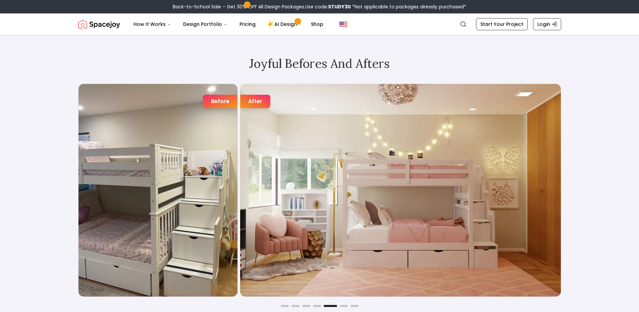
scroll to position [1141, 0]
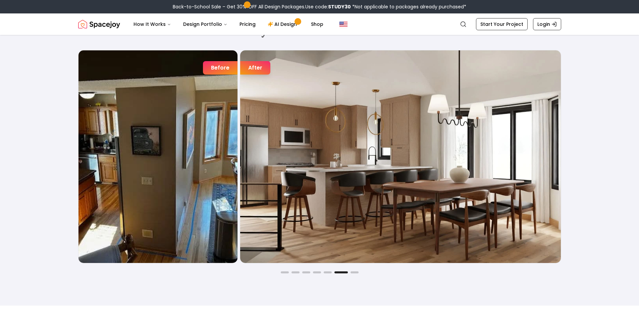
click at [355, 273] on div "Joyful Befores and Afters Before After Before After Before After Before After B…" at bounding box center [319, 148] width 515 height 314
click at [355, 272] on button "Go to slide 7" at bounding box center [355, 272] width 8 height 2
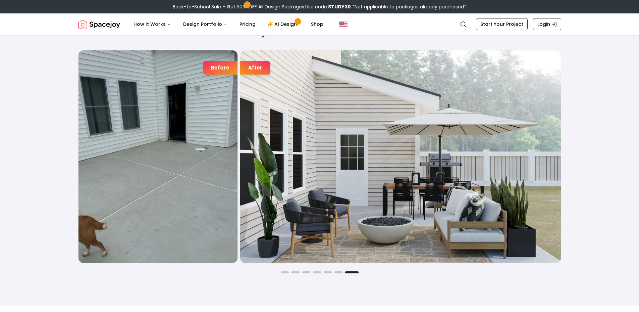
click at [284, 273] on div "Joyful Befores and Afters Before After Before After Before After Before After B…" at bounding box center [319, 148] width 515 height 314
click at [282, 272] on button "Go to slide 1" at bounding box center [285, 272] width 8 height 2
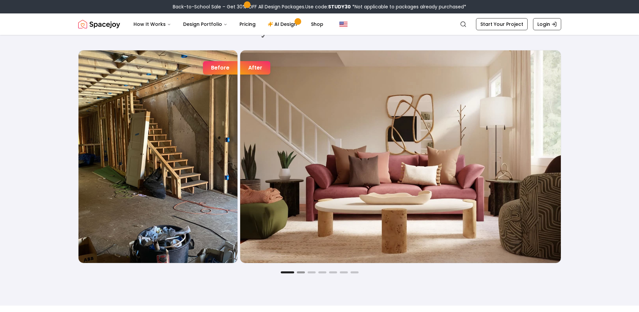
click at [301, 272] on button "Go to slide 2" at bounding box center [301, 272] width 8 height 2
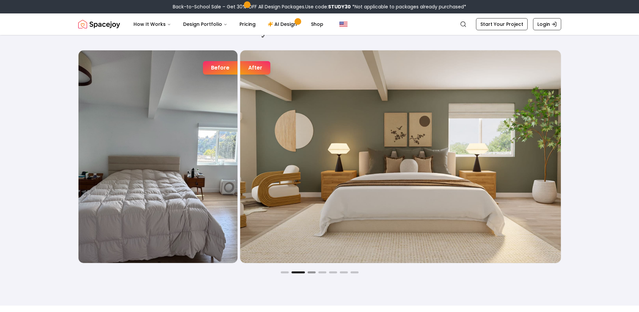
click at [311, 271] on button "Go to slide 3" at bounding box center [312, 272] width 8 height 2
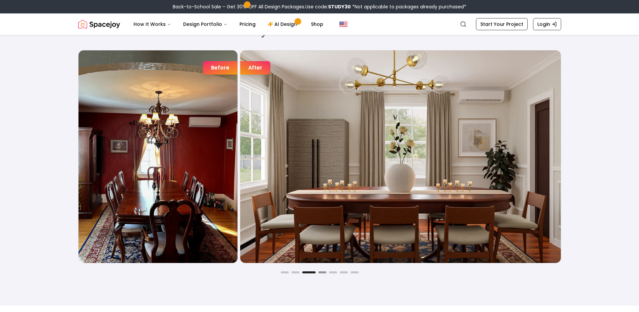
click at [320, 272] on button "Go to slide 4" at bounding box center [322, 272] width 8 height 2
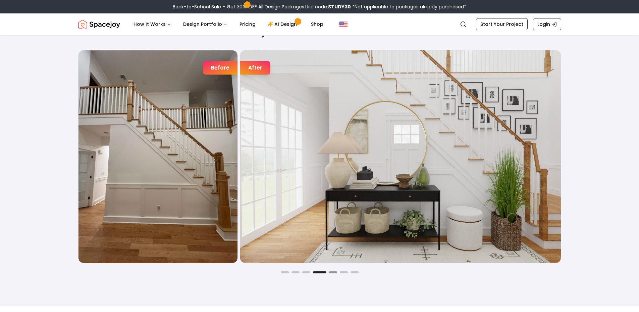
click at [333, 272] on button "Go to slide 5" at bounding box center [333, 272] width 8 height 2
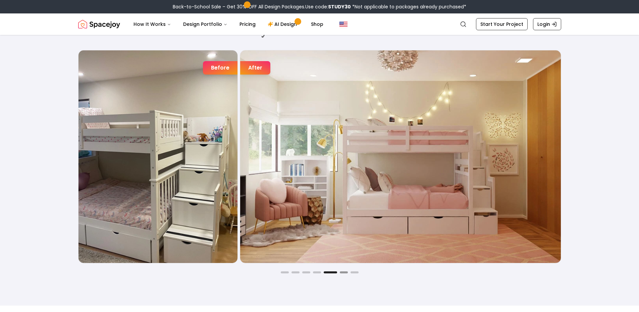
click at [344, 271] on button "Go to slide 6" at bounding box center [344, 272] width 8 height 2
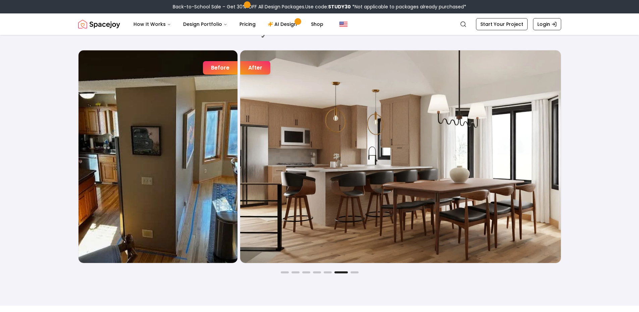
scroll to position [1175, 0]
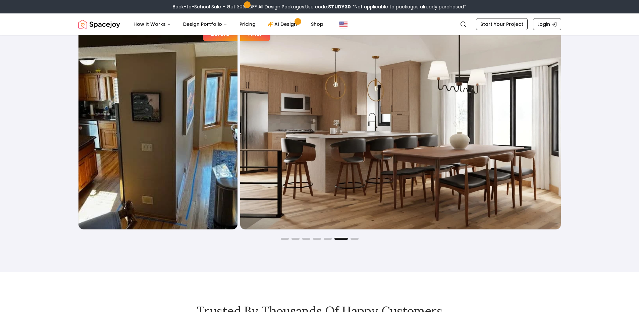
click at [355, 236] on div "Before After Before After Before After Before After Before After Before After B…" at bounding box center [319, 127] width 483 height 223
click at [356, 239] on button "Go to slide 7" at bounding box center [355, 239] width 8 height 2
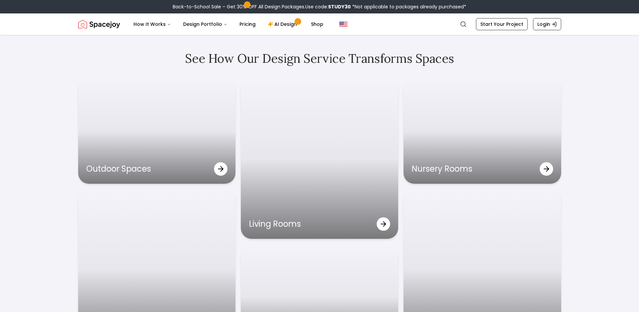
scroll to position [2148, 0]
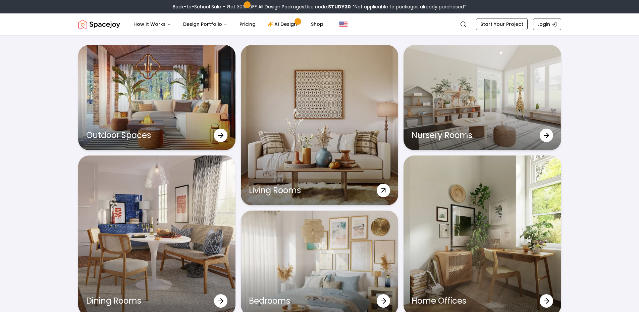
click at [323, 132] on div "Living Rooms" at bounding box center [319, 125] width 157 height 160
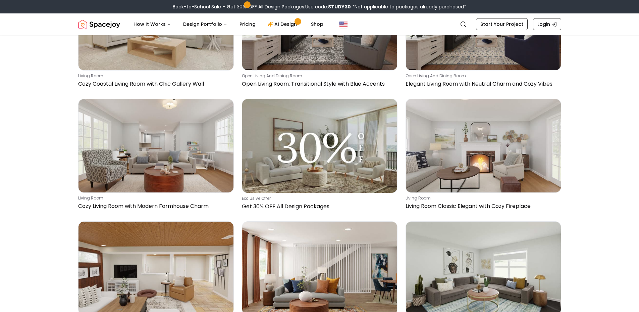
scroll to position [705, 0]
